Goal: Task Accomplishment & Management: Use online tool/utility

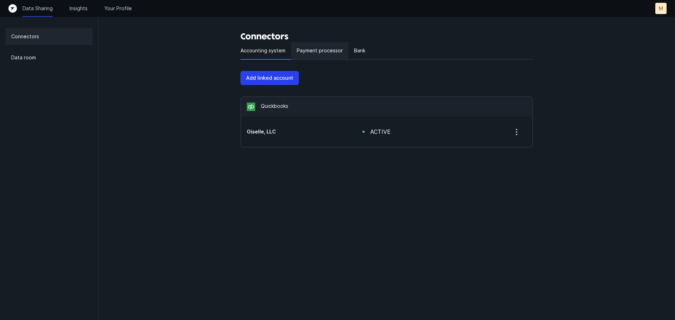
click at [306, 53] on p "Payment processor" at bounding box center [320, 50] width 46 height 8
click at [284, 80] on p "Add linked account" at bounding box center [269, 78] width 47 height 8
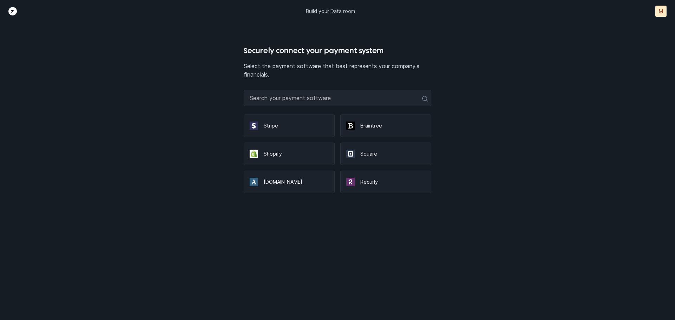
click at [316, 158] on div "Shopify" at bounding box center [289, 154] width 91 height 23
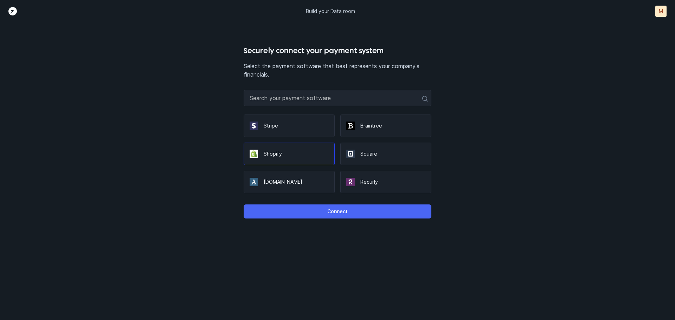
click at [390, 213] on button "Connect" at bounding box center [337, 212] width 187 height 14
